Goal: Information Seeking & Learning: Learn about a topic

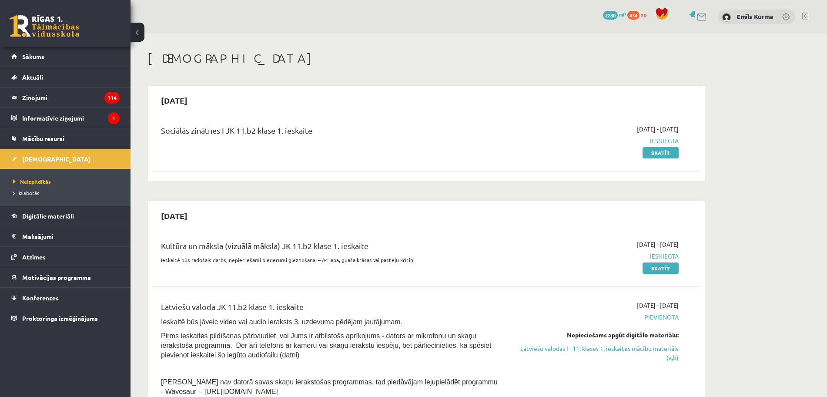
scroll to position [54, 0]
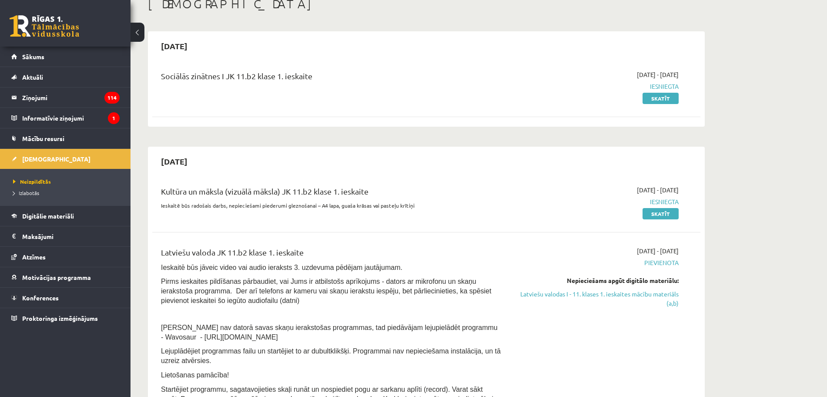
click at [586, 294] on link "Latviešu valodas I - 11. klases 1. ieskaites mācību materiāls (a,b)" at bounding box center [597, 298] width 164 height 18
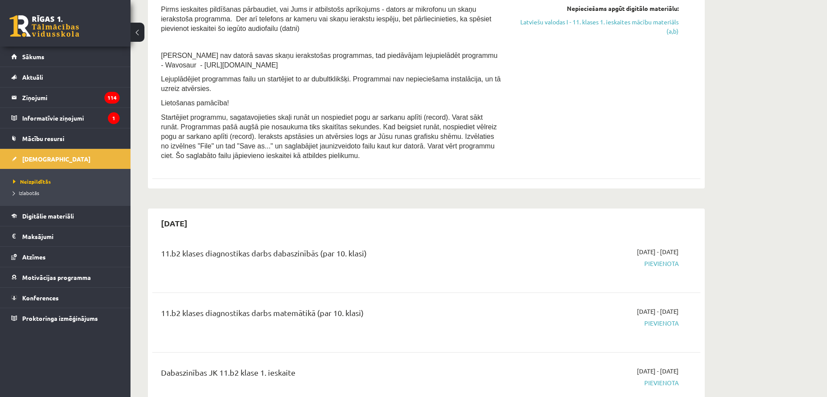
scroll to position [381, 0]
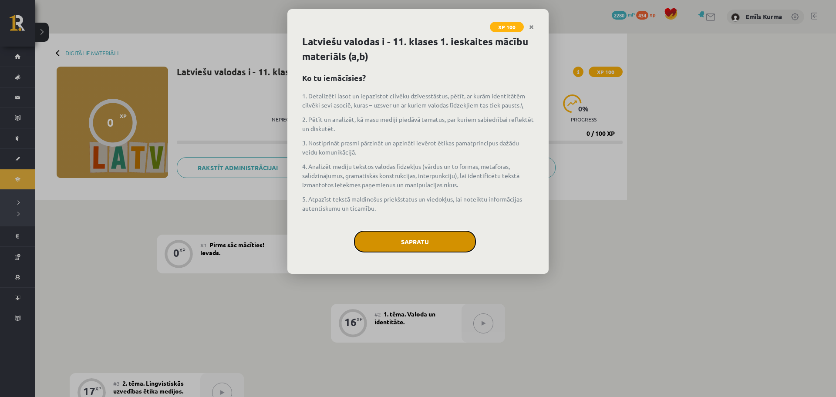
click at [409, 241] on button "Sapratu" at bounding box center [415, 242] width 122 height 22
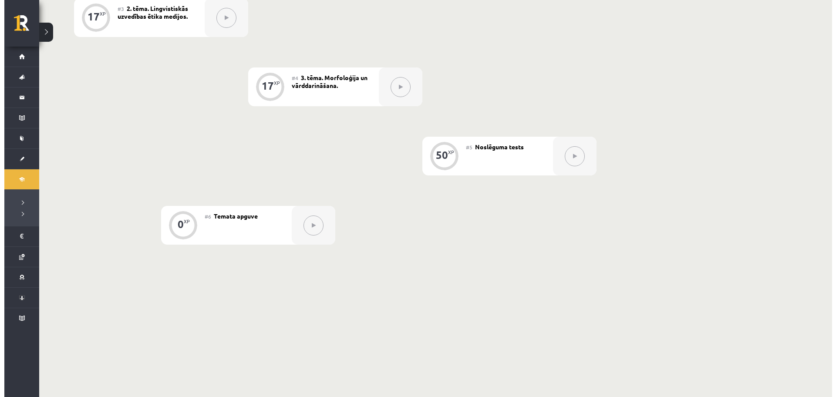
scroll to position [103, 0]
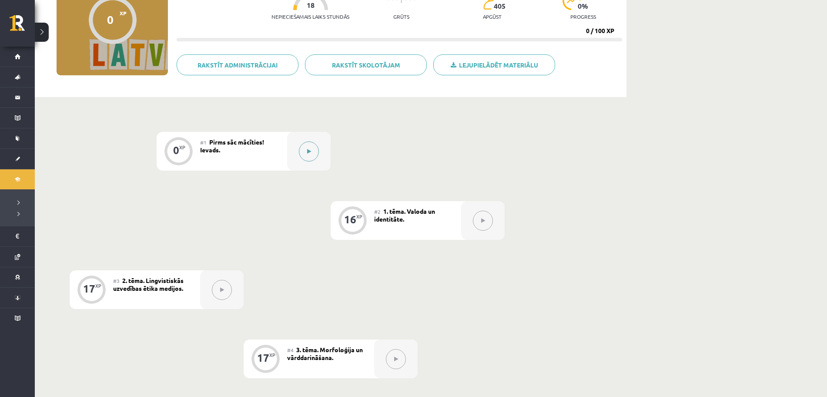
click at [306, 152] on button at bounding box center [309, 151] width 20 height 20
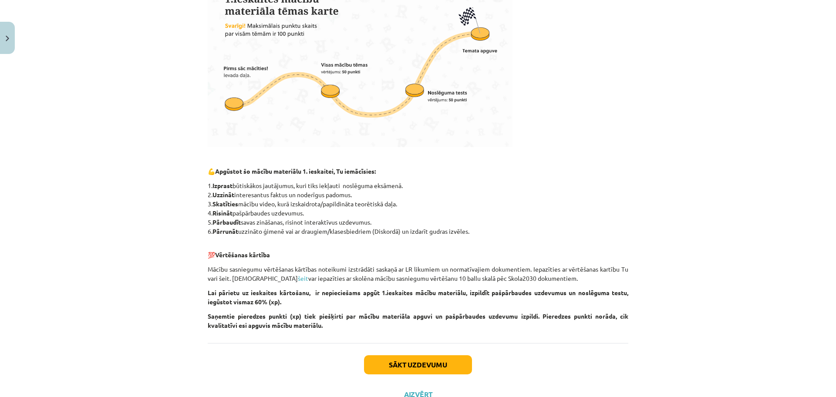
scroll to position [306, 0]
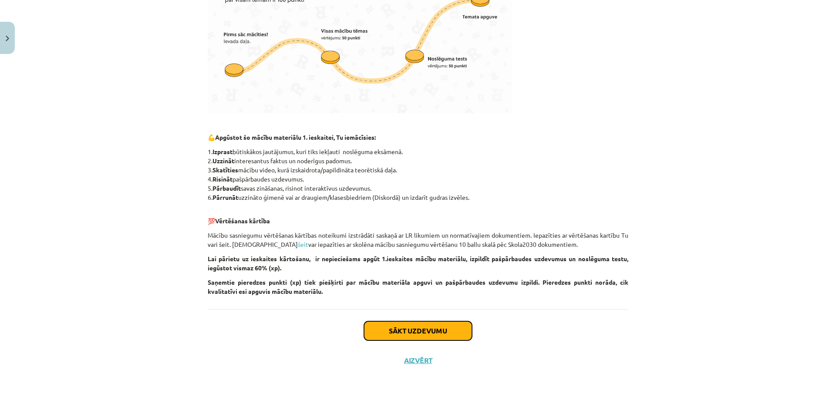
click at [448, 331] on button "Sākt uzdevumu" at bounding box center [418, 330] width 108 height 19
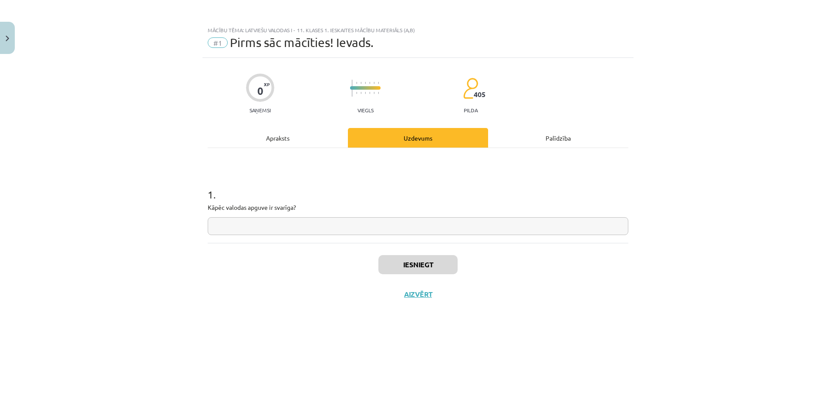
scroll to position [0, 0]
click at [345, 226] on input "text" at bounding box center [418, 226] width 420 height 18
type input "**********"
click at [438, 260] on button "Iesniegt" at bounding box center [417, 264] width 79 height 19
click at [430, 301] on button "Nākamā nodarbība" at bounding box center [417, 300] width 85 height 20
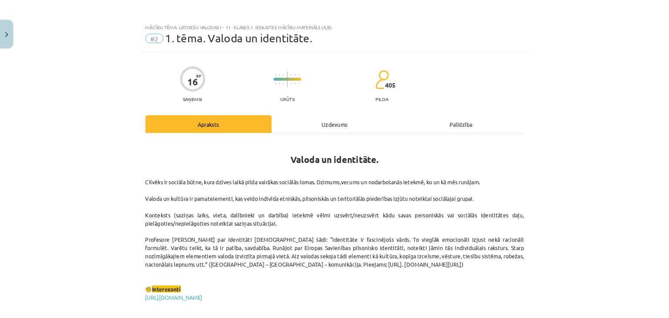
scroll to position [103, 0]
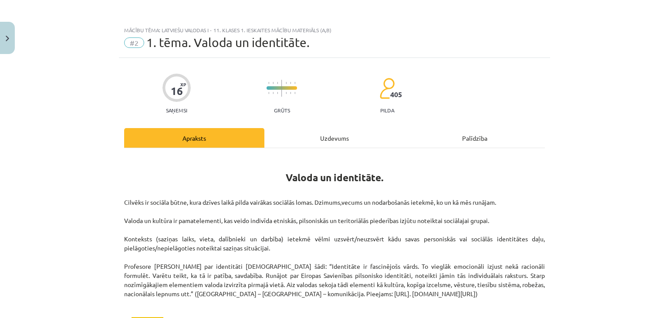
click at [600, 118] on div "Mācību tēma: Latviešu valodas i - 11. klases 1. ieskaites mācību materiāls (a,b…" at bounding box center [334, 159] width 669 height 318
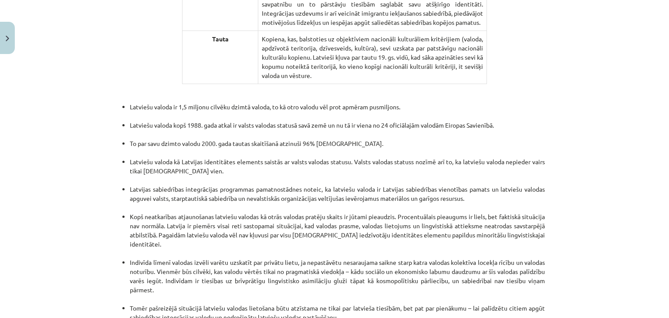
scroll to position [1720, 0]
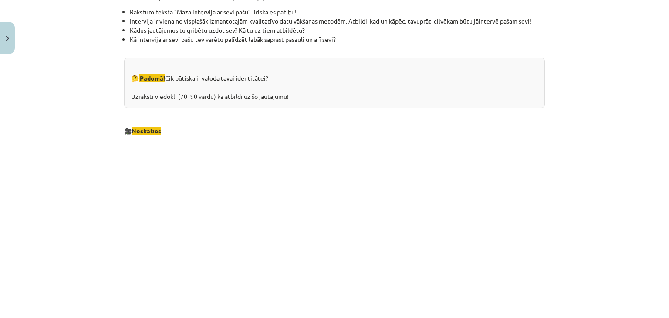
scroll to position [871, 0]
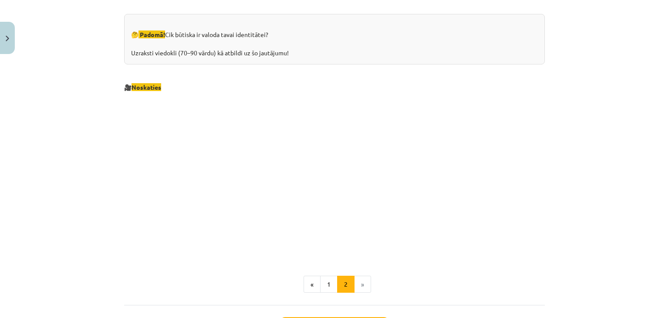
click at [174, 217] on p at bounding box center [334, 176] width 420 height 159
click at [172, 156] on p at bounding box center [334, 176] width 420 height 159
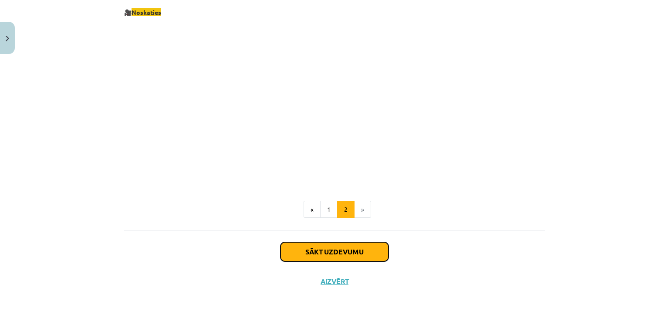
click at [330, 254] on button "Sākt uzdevumu" at bounding box center [334, 251] width 108 height 19
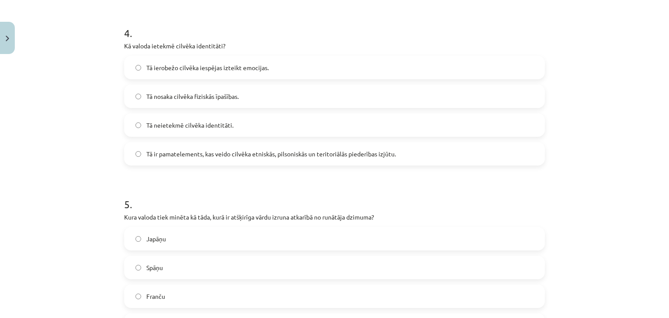
scroll to position [794, 0]
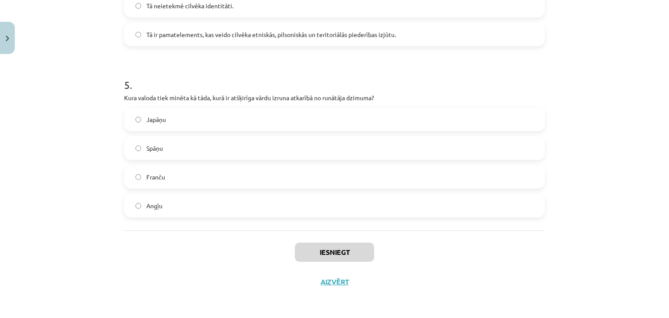
click at [198, 120] on label "Japāņu" at bounding box center [334, 119] width 419 height 22
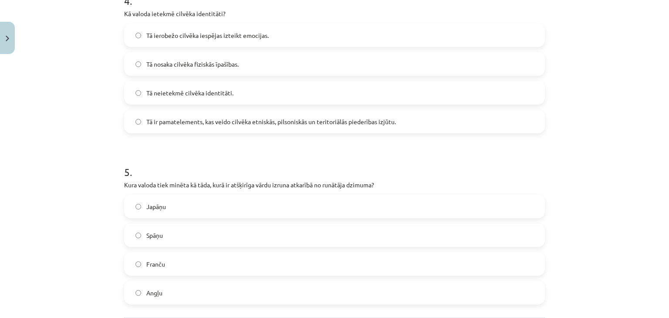
scroll to position [663, 0]
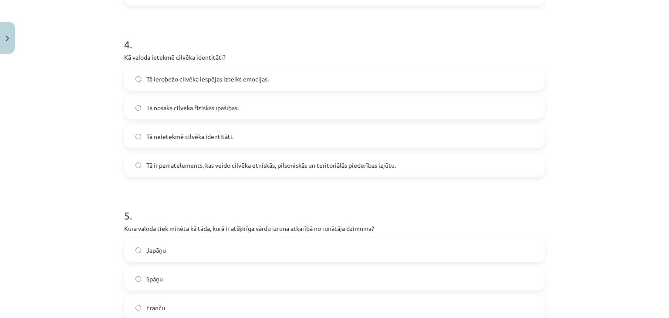
click at [242, 164] on span "Tā ir pamatelements, kas veido cilvēka etniskās, pilsoniskās un teritoriālās pi…" at bounding box center [270, 165] width 249 height 9
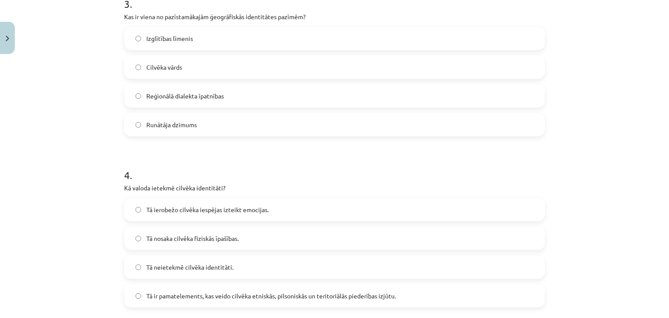
scroll to position [489, 0]
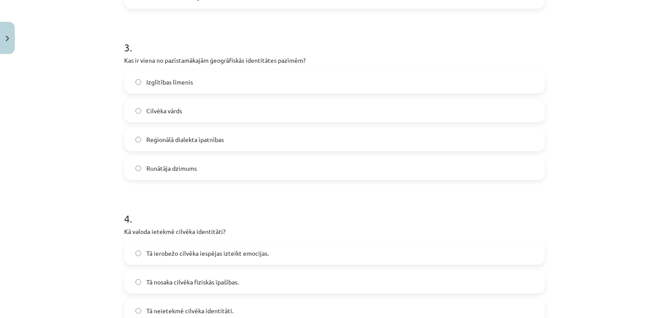
click at [223, 139] on label "Reģionālā dialekta īpatnības" at bounding box center [334, 139] width 419 height 22
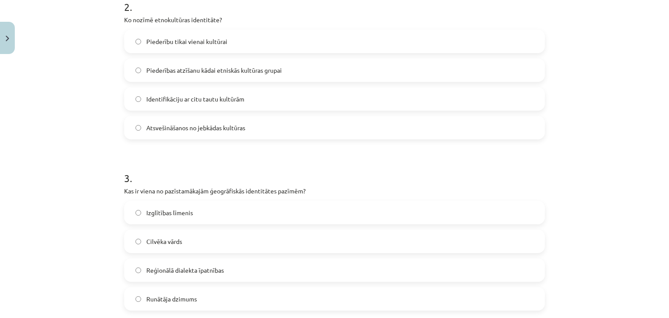
scroll to position [315, 0]
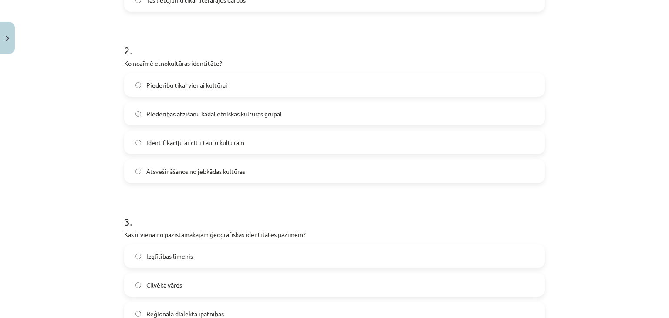
click at [192, 143] on span "Identifikāciju ar citu tautu kultūrām" at bounding box center [195, 142] width 98 height 9
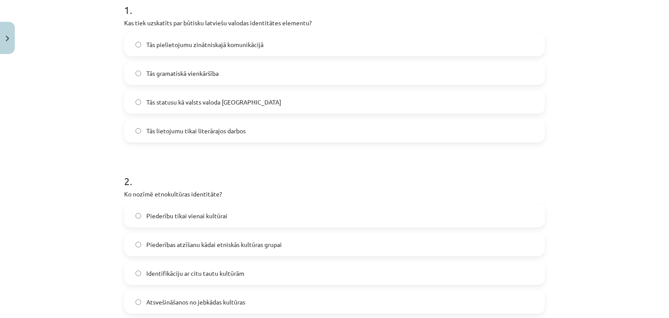
scroll to position [141, 0]
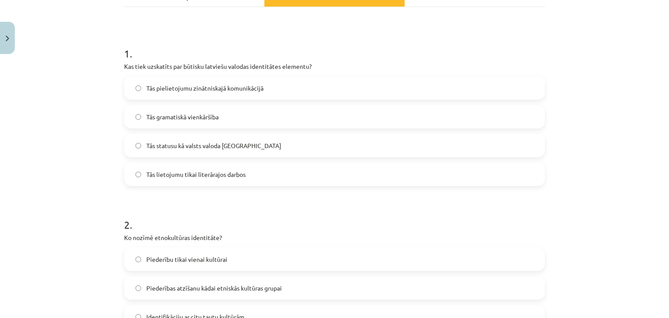
click at [206, 176] on span "Tās lietojumu tikai literārajos darbos" at bounding box center [195, 174] width 99 height 9
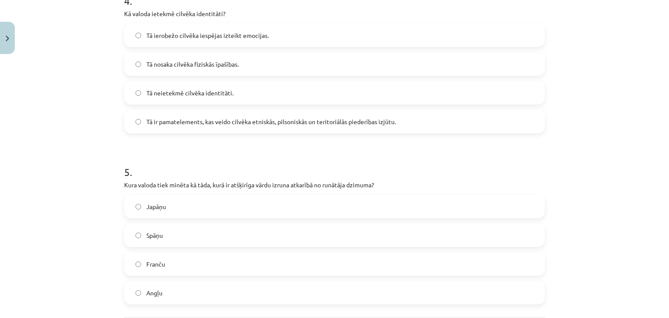
scroll to position [794, 0]
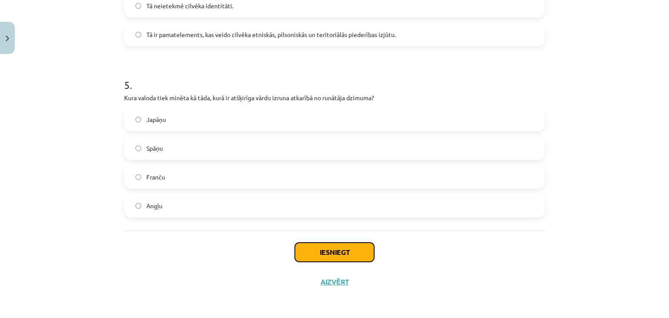
click at [330, 252] on button "Iesniegt" at bounding box center [334, 251] width 79 height 19
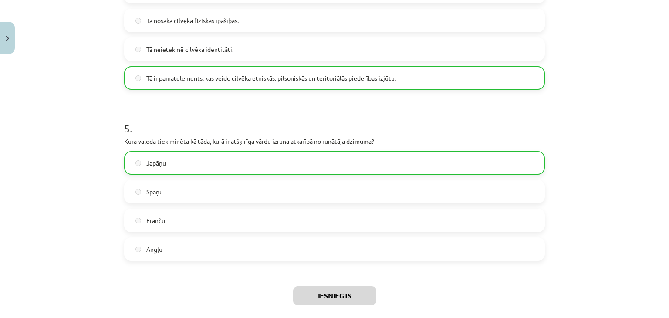
scroll to position [822, 0]
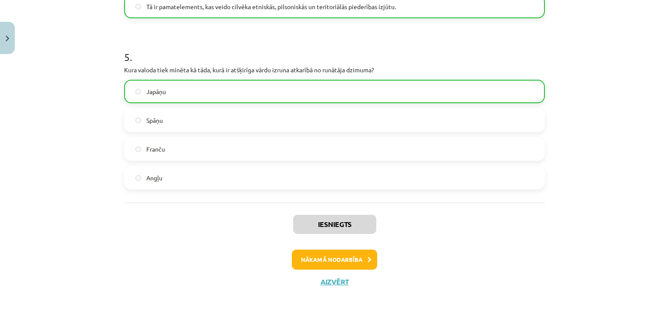
click at [341, 269] on div "Iesniegts Nākamā nodarbība Aizvērt" at bounding box center [334, 246] width 420 height 89
click at [341, 262] on button "Nākamā nodarbība" at bounding box center [334, 259] width 85 height 20
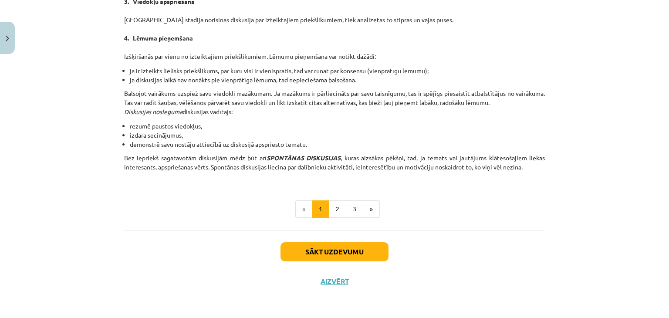
scroll to position [22, 0]
click at [335, 206] on button "2" at bounding box center [337, 209] width 17 height 17
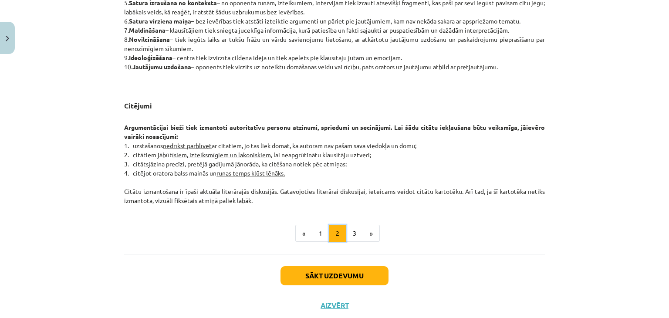
scroll to position [702, 0]
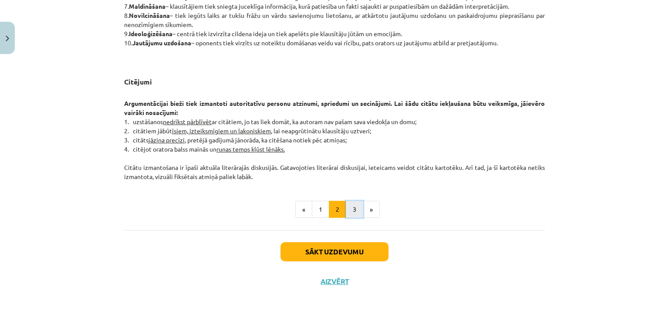
click at [353, 204] on button "3" at bounding box center [354, 209] width 17 height 17
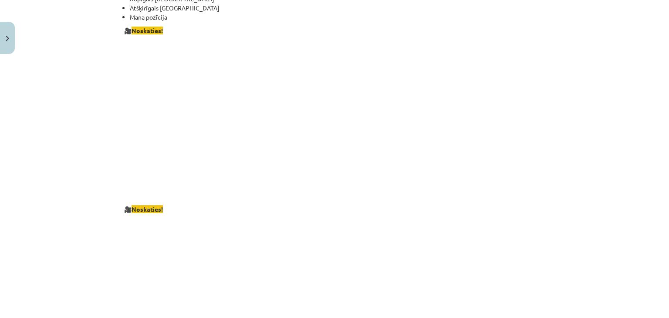
scroll to position [1620, 0]
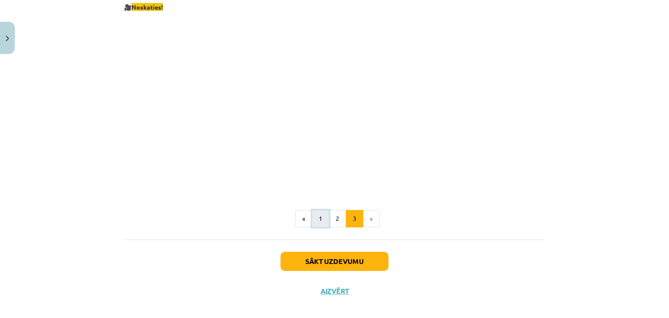
click at [315, 210] on button "1" at bounding box center [320, 218] width 17 height 17
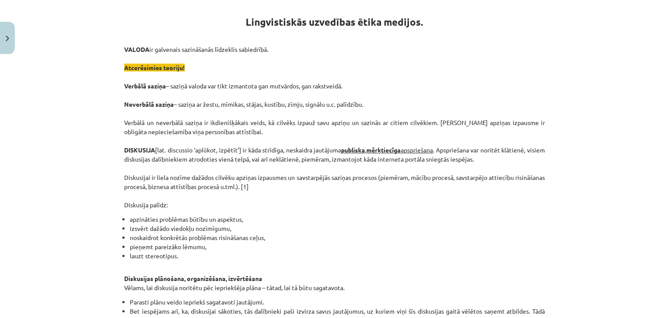
scroll to position [0, 0]
